Goal: Check status: Check status

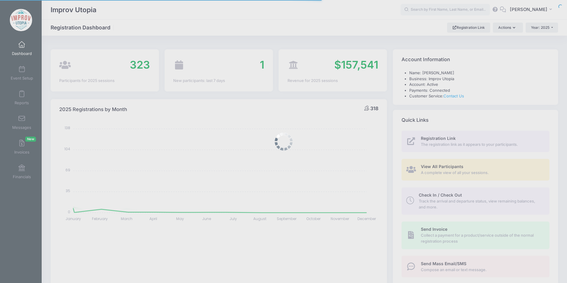
select select
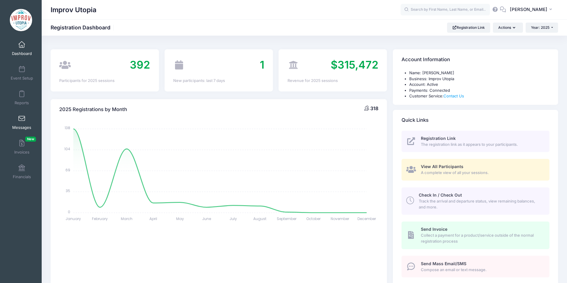
click at [22, 119] on span at bounding box center [22, 119] width 0 height 7
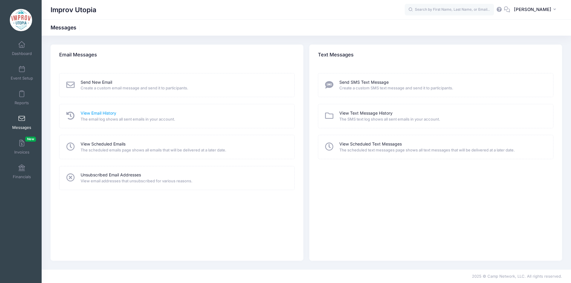
click at [112, 112] on link "View Email History" at bounding box center [99, 113] width 36 height 6
